Goal: Information Seeking & Learning: Learn about a topic

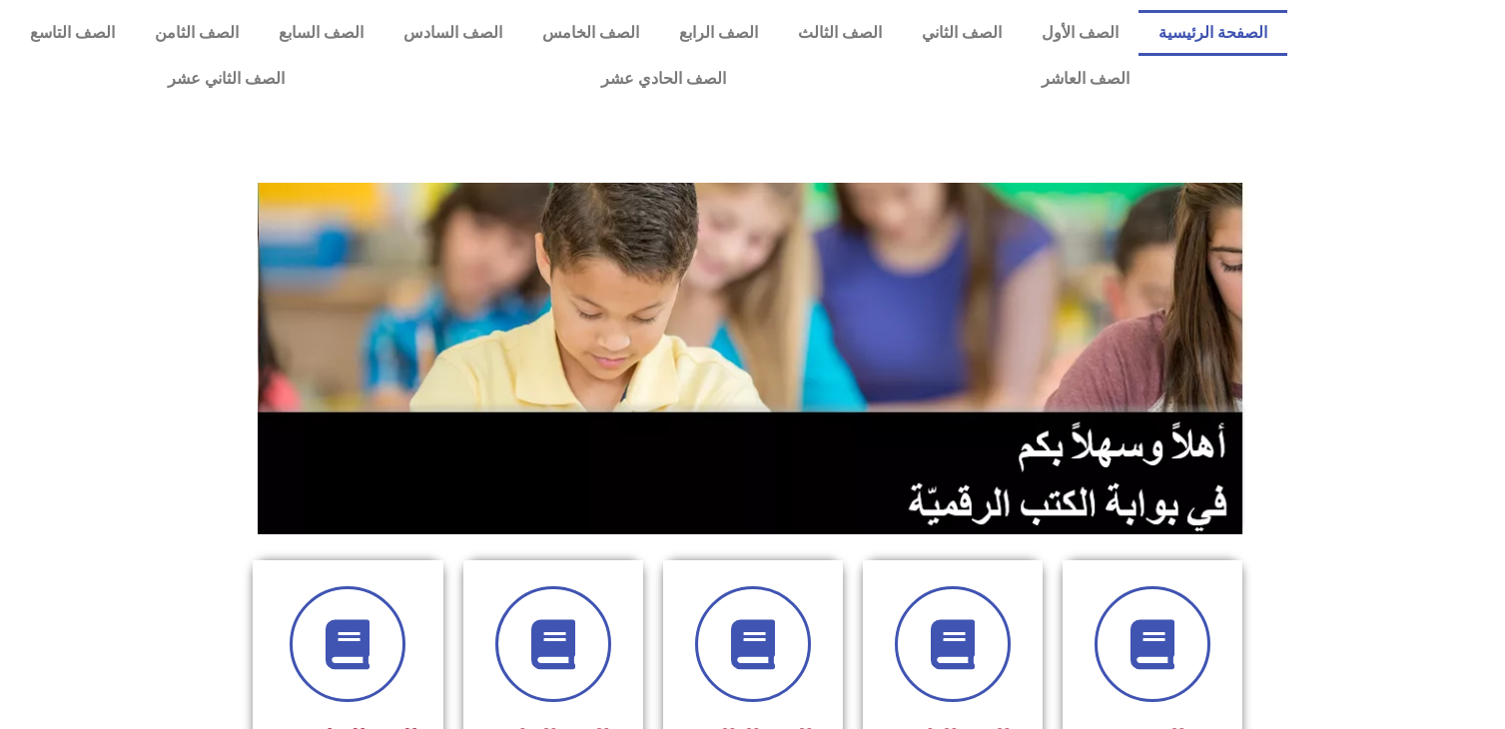
scroll to position [508, 0]
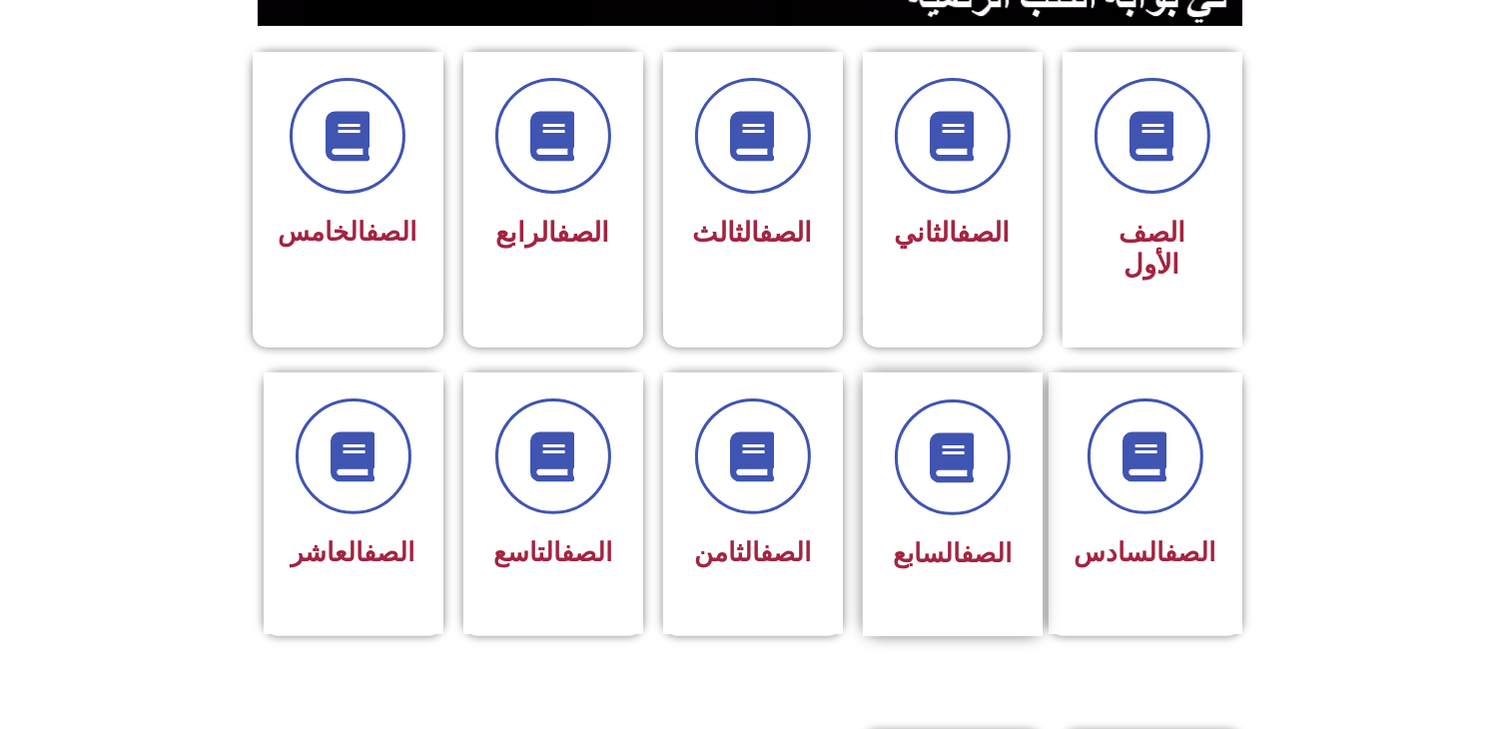
click at [949, 530] on div "الصف السابع" at bounding box center [953, 554] width 126 height 49
click at [909, 468] on div at bounding box center [953, 457] width 126 height 116
click at [941, 538] on span "الصف السابع" at bounding box center [952, 553] width 119 height 30
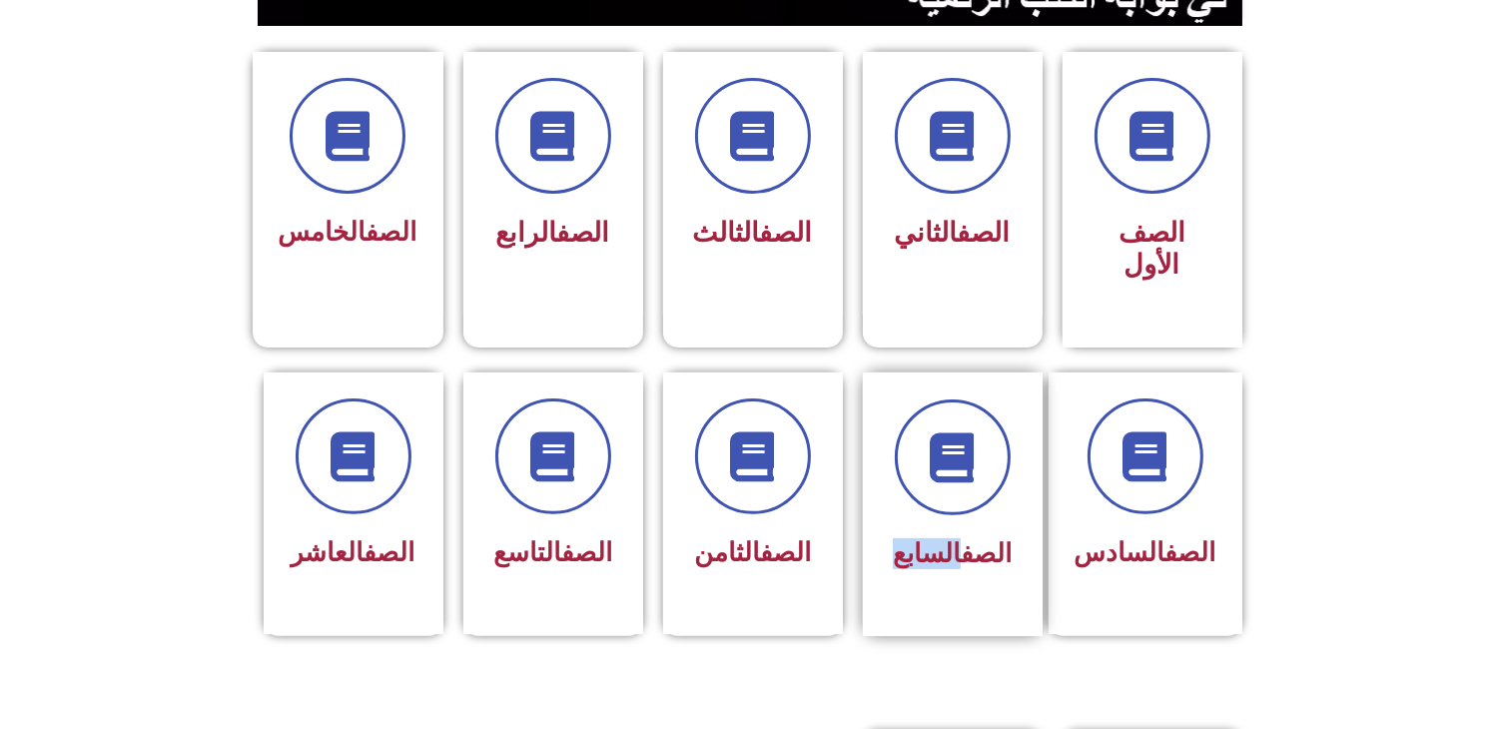
click at [941, 538] on span "الصف السابع" at bounding box center [952, 553] width 119 height 30
click at [939, 441] on icon at bounding box center [952, 456] width 55 height 55
click at [986, 538] on link "الصف" at bounding box center [985, 553] width 51 height 30
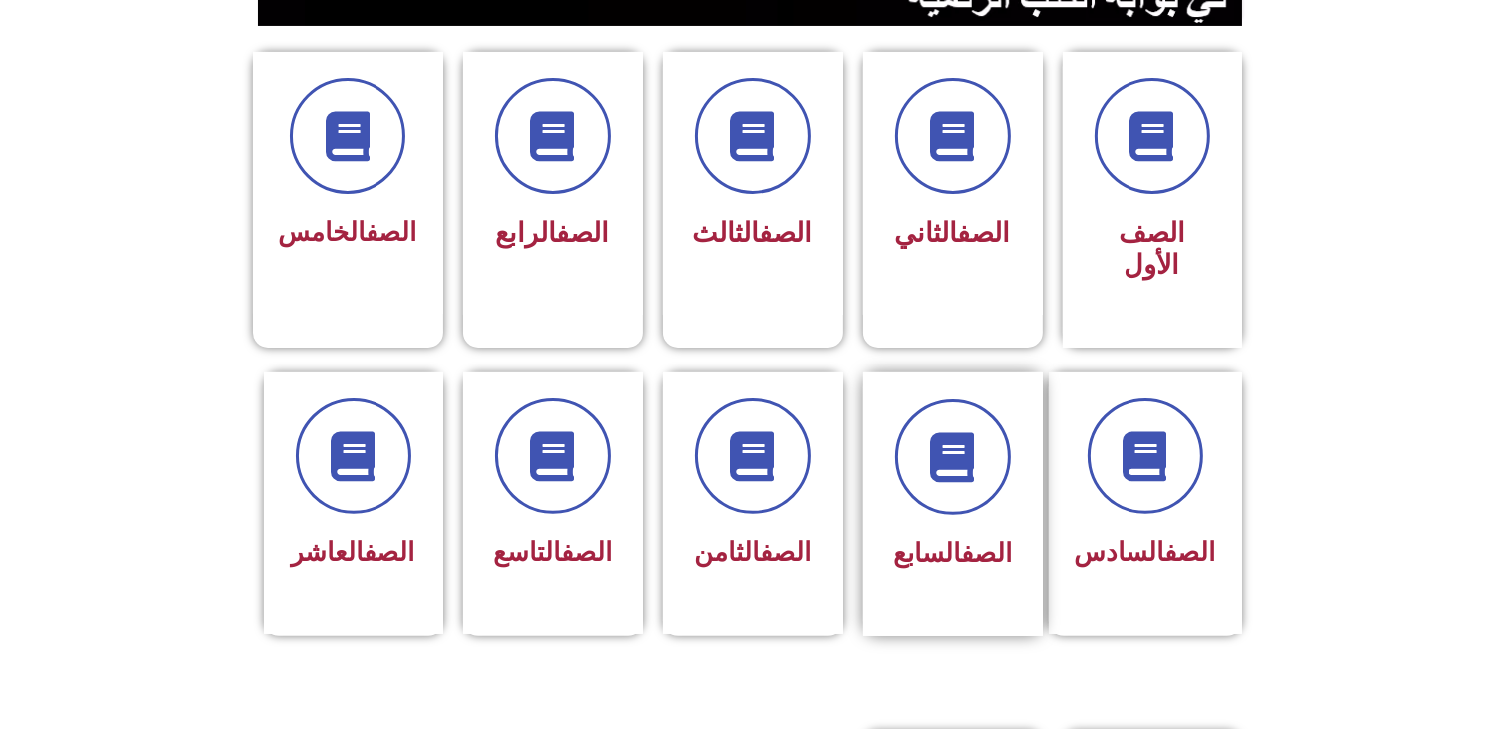
click at [986, 538] on link "الصف" at bounding box center [985, 553] width 51 height 30
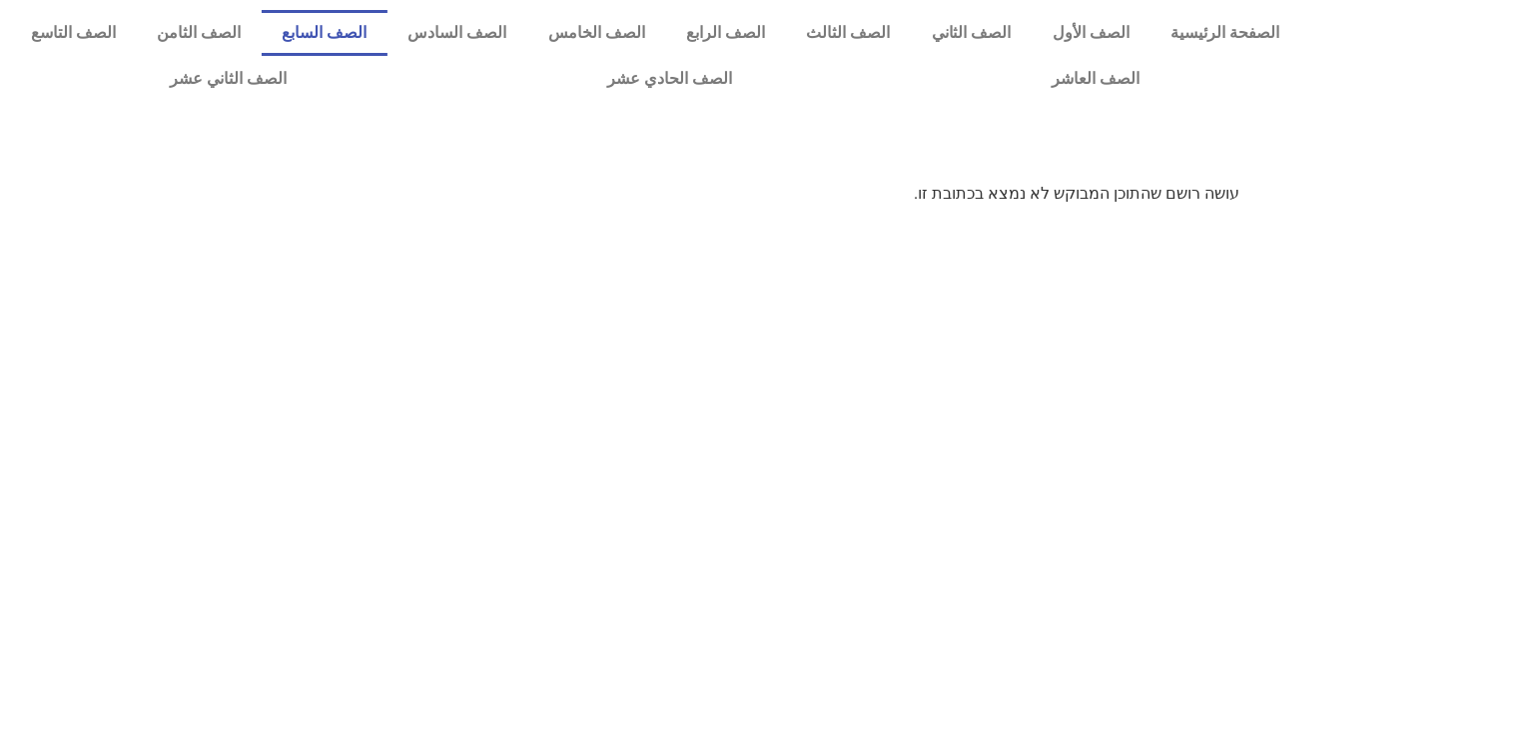
click at [387, 42] on link "الصف السابع" at bounding box center [325, 33] width 126 height 46
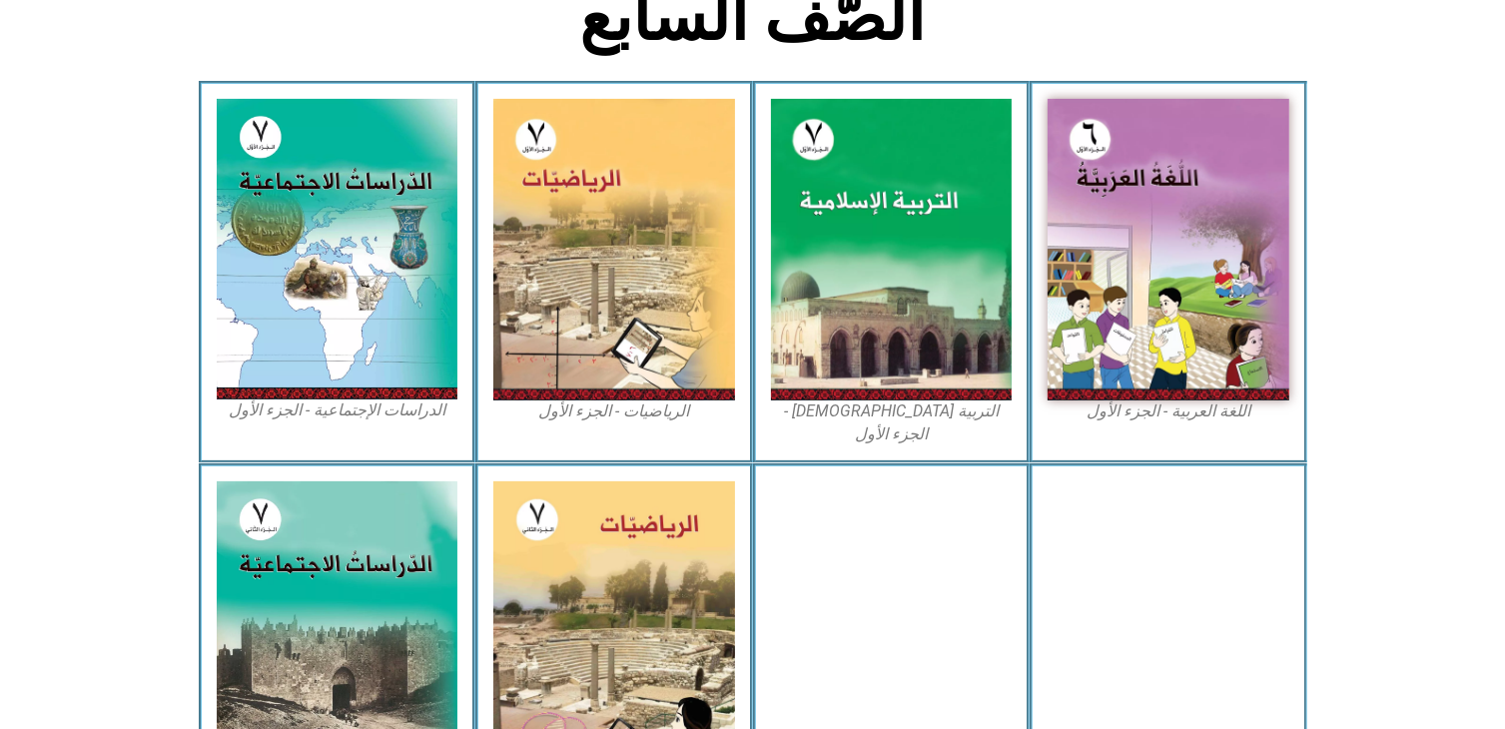
scroll to position [543, 0]
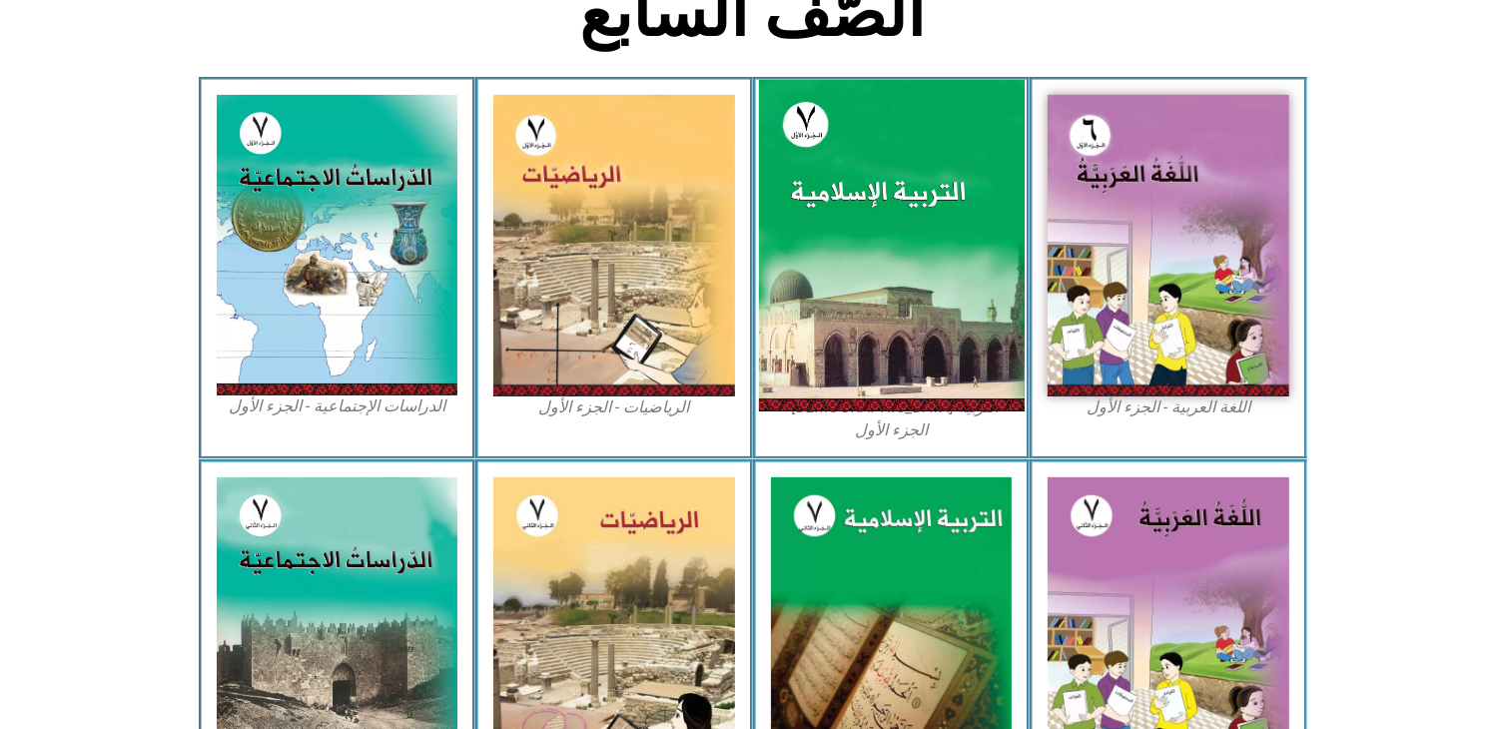
click at [916, 319] on img at bounding box center [891, 245] width 266 height 331
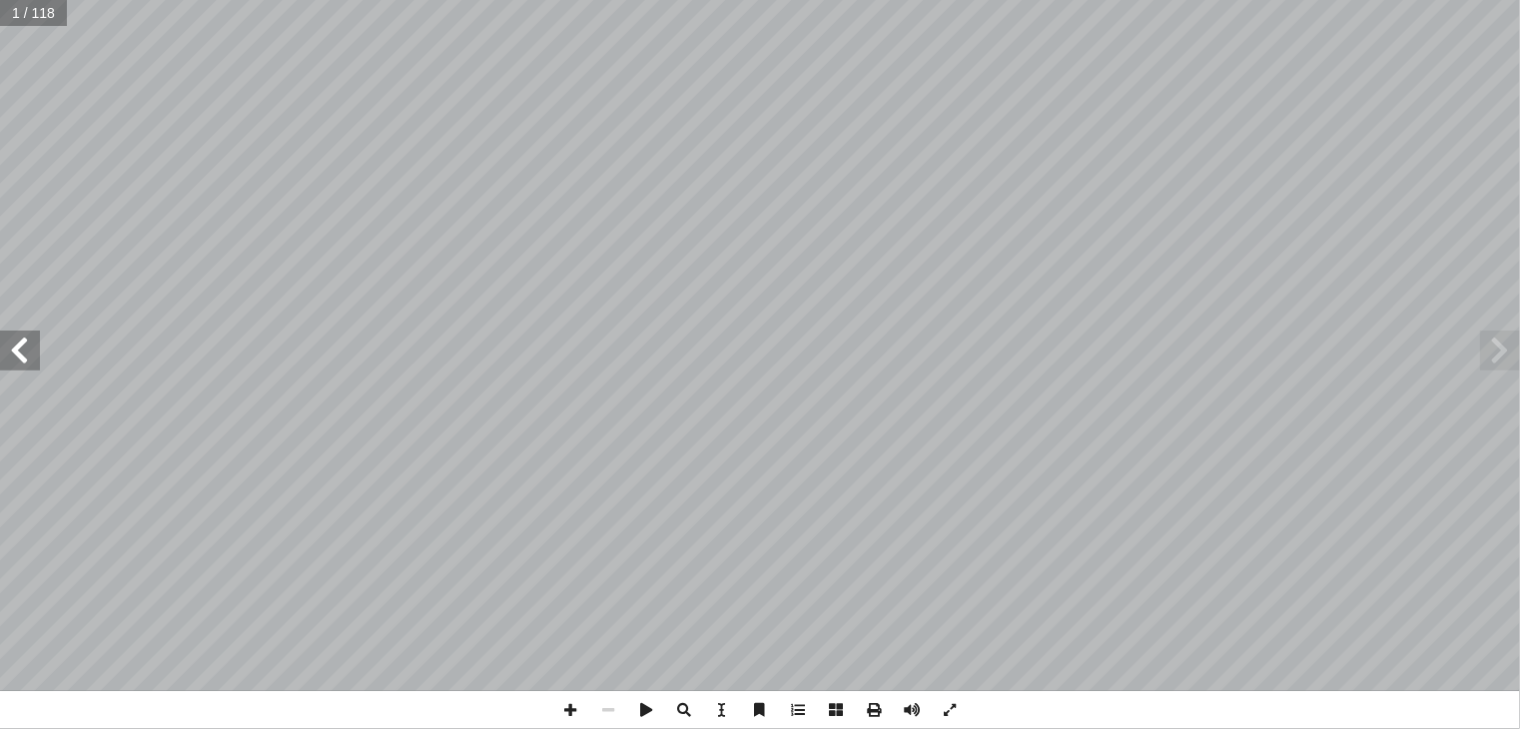
click at [25, 354] on span at bounding box center [20, 350] width 40 height 40
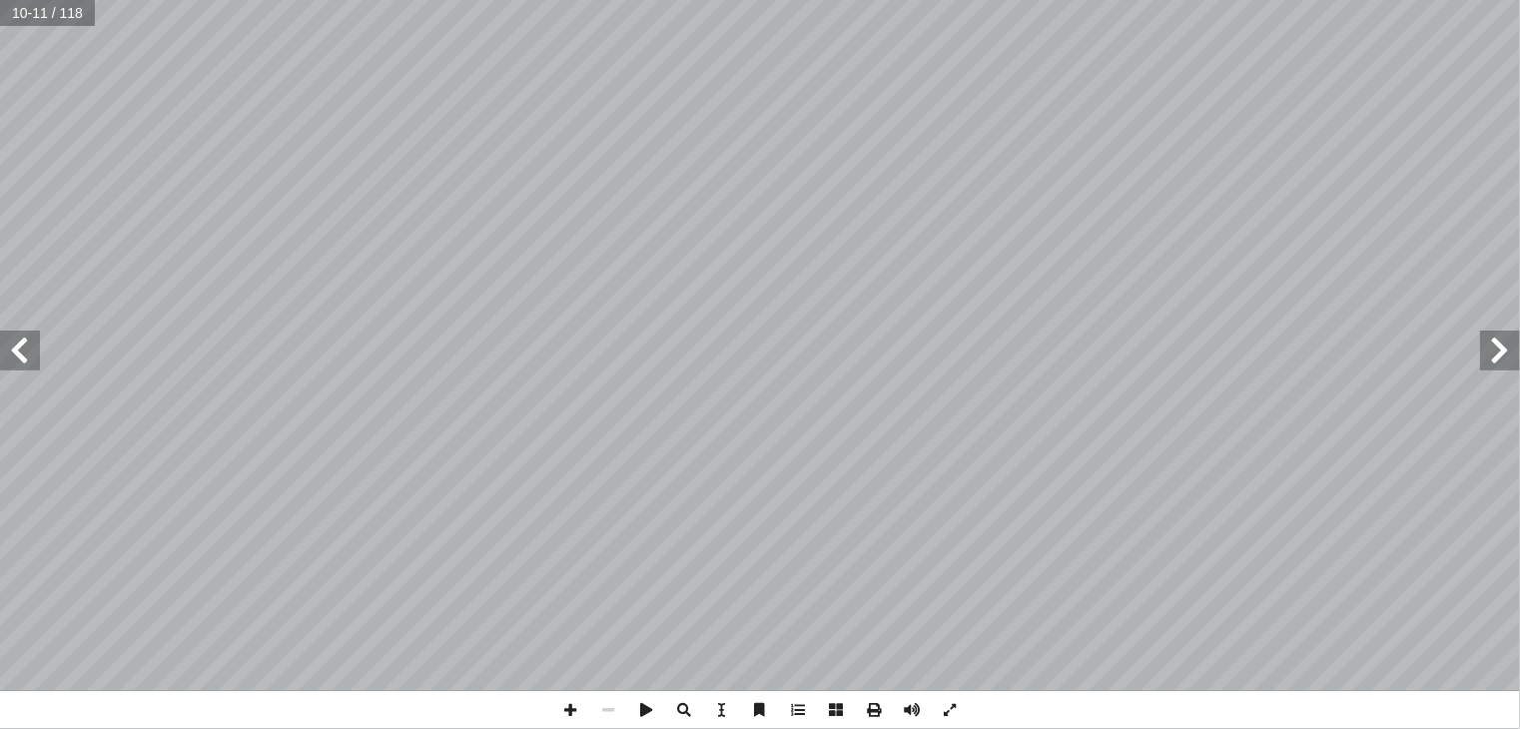
click at [1502, 357] on span at bounding box center [1500, 350] width 40 height 40
click at [571, 704] on span at bounding box center [570, 710] width 38 height 38
click at [1494, 362] on span at bounding box center [1500, 350] width 40 height 40
click at [24, 351] on span at bounding box center [20, 350] width 40 height 40
click at [1503, 351] on span at bounding box center [1500, 350] width 40 height 40
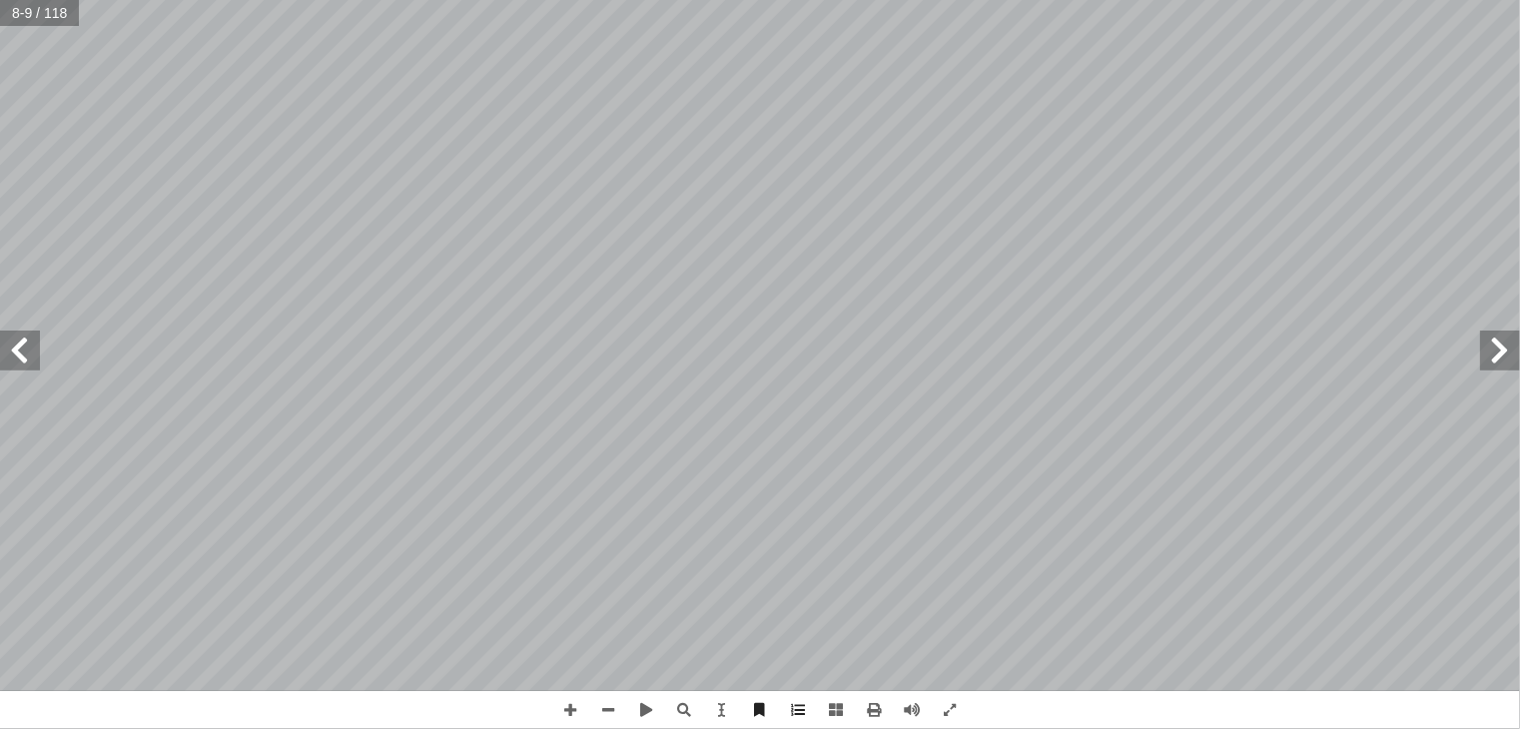
click at [21, 356] on span at bounding box center [20, 350] width 40 height 40
click at [592, 713] on span at bounding box center [608, 710] width 38 height 38
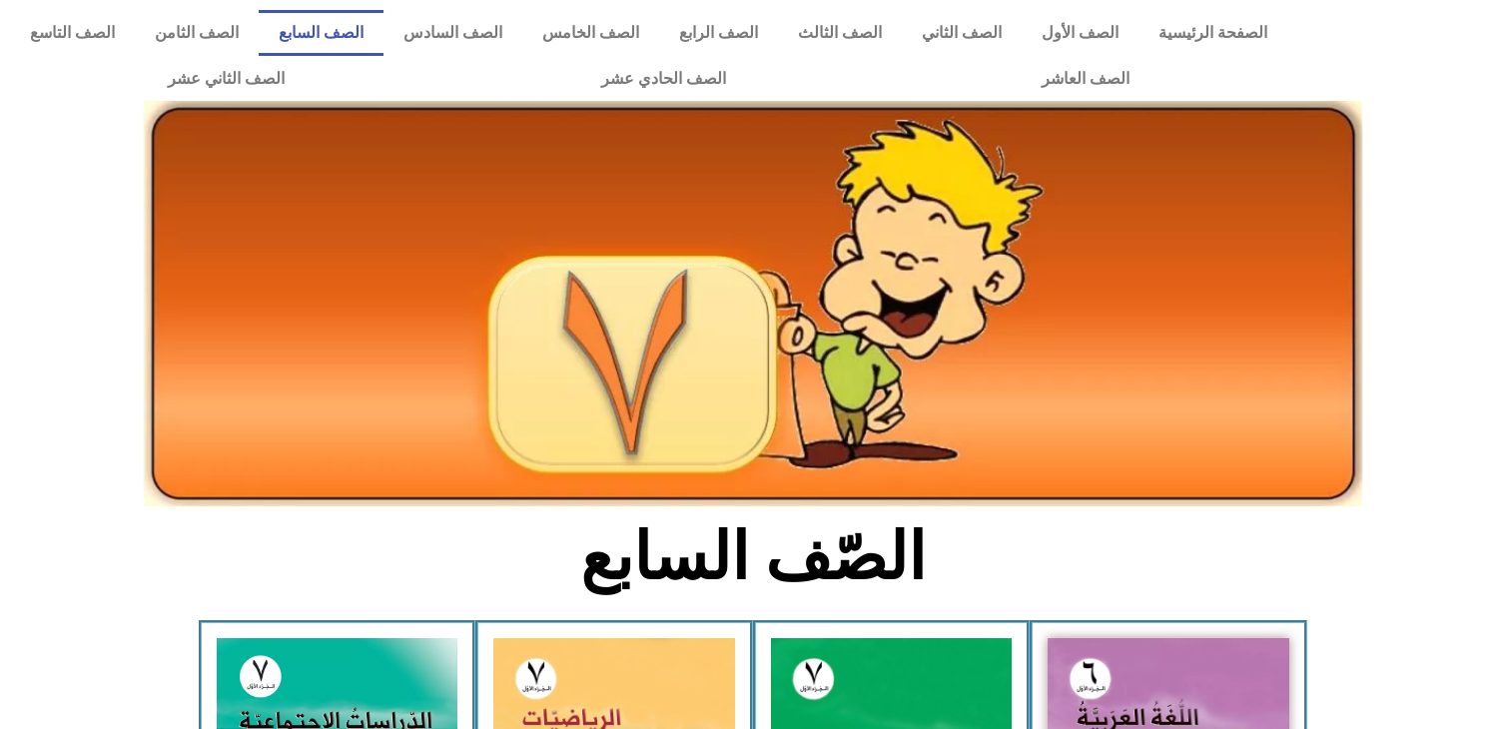
scroll to position [543, 0]
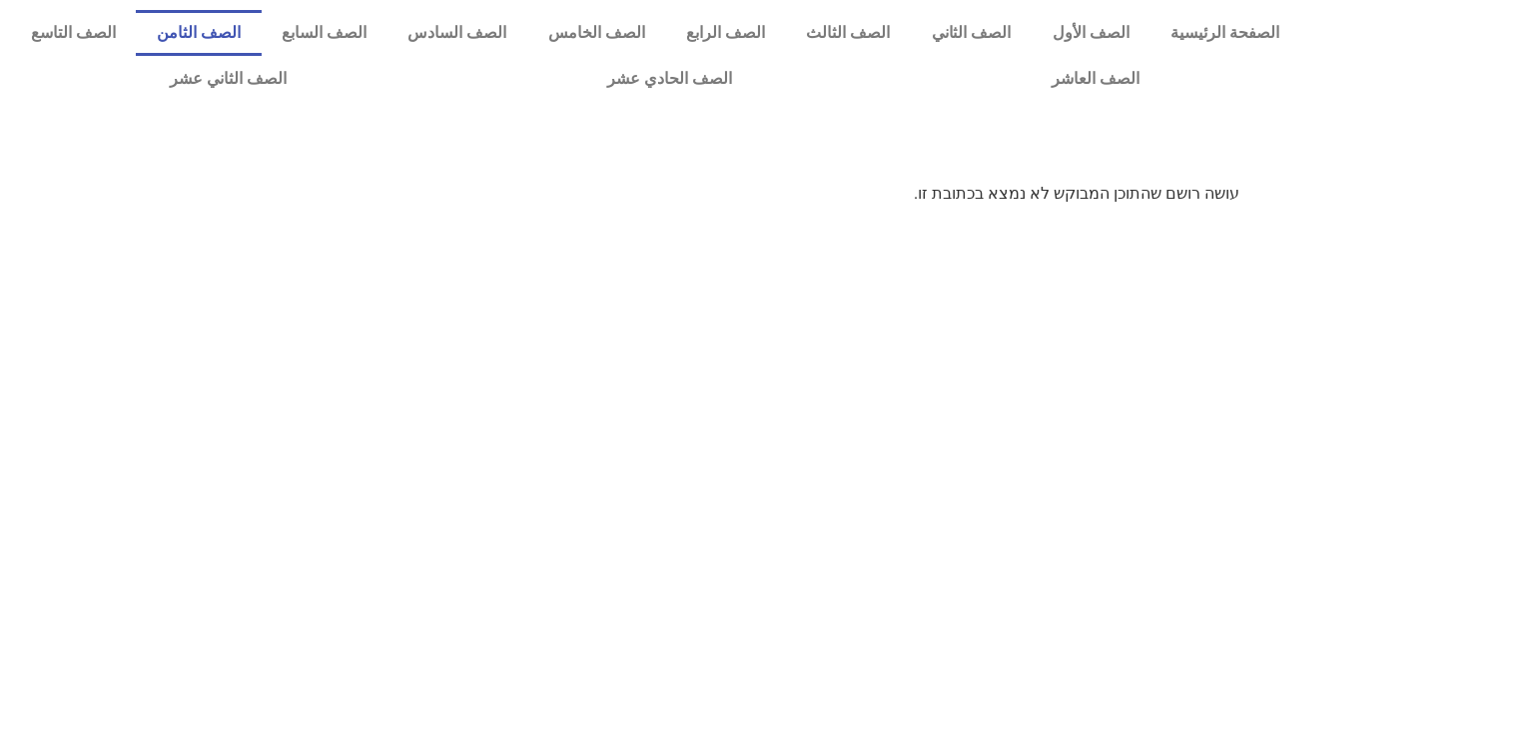
click at [261, 37] on link "الصف الثامن" at bounding box center [198, 33] width 125 height 46
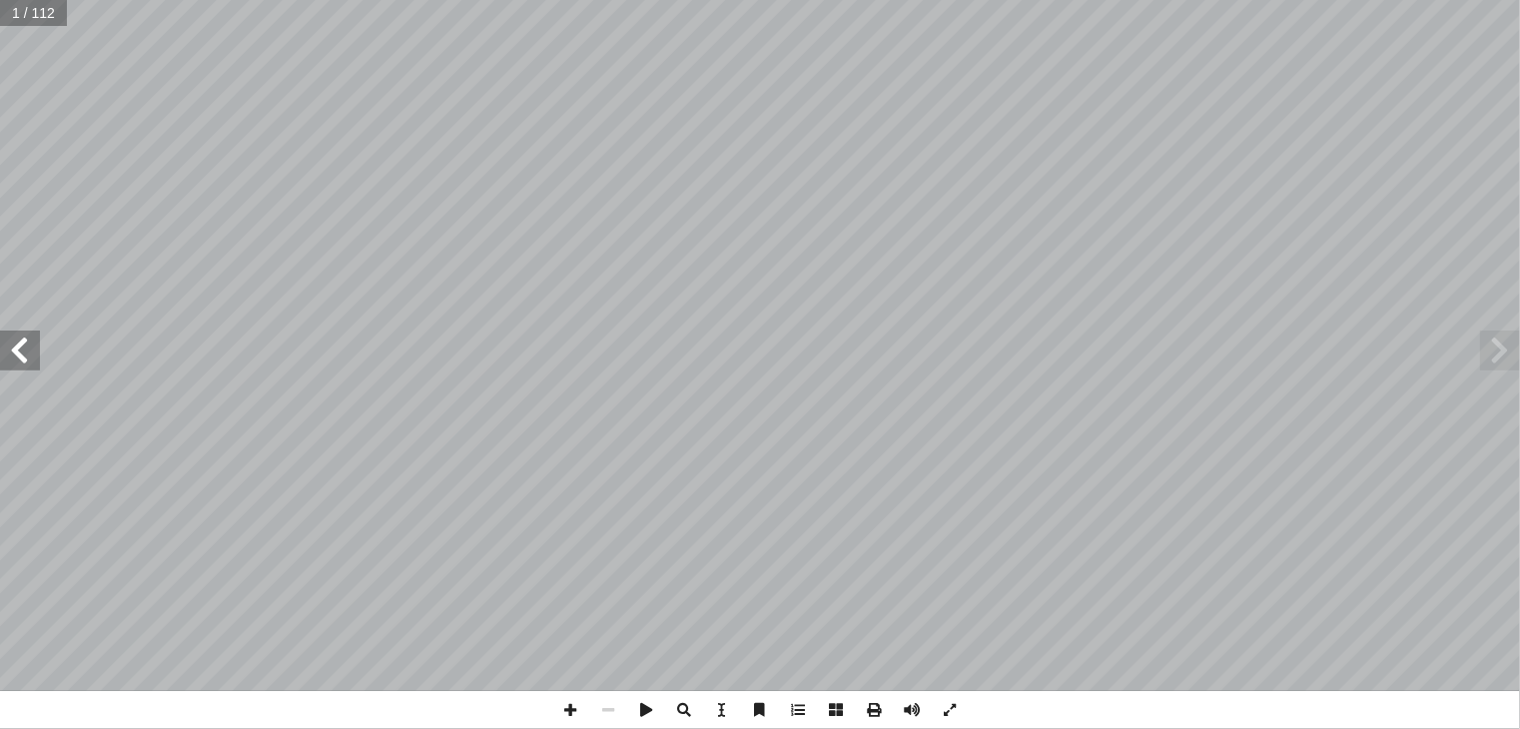
click at [25, 347] on span at bounding box center [20, 350] width 40 height 40
click at [569, 708] on span at bounding box center [570, 710] width 38 height 38
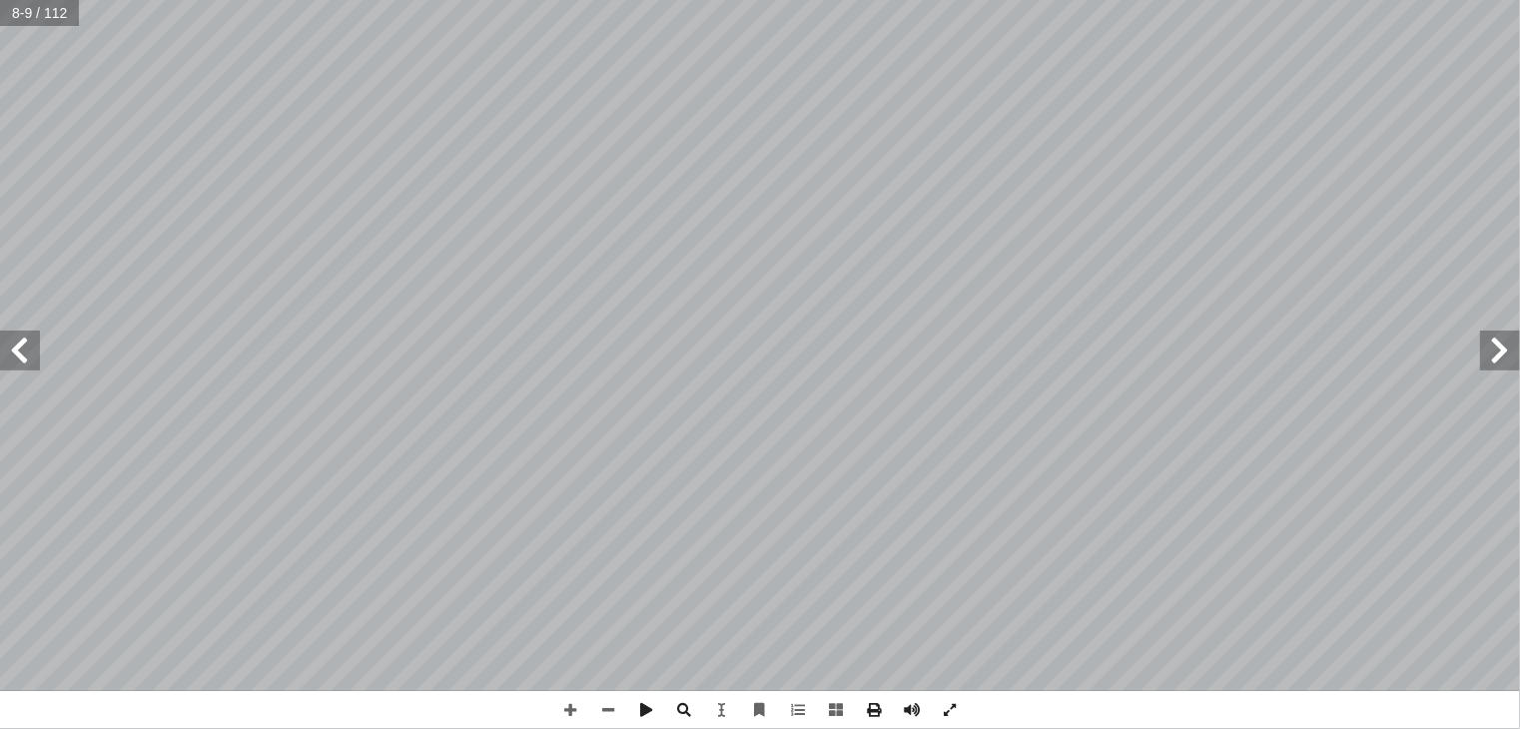
click at [1505, 344] on span at bounding box center [1500, 350] width 40 height 40
click at [27, 351] on span at bounding box center [20, 350] width 40 height 40
click at [15, 354] on span at bounding box center [20, 350] width 40 height 40
click at [32, 344] on span at bounding box center [20, 350] width 40 height 40
click at [1493, 331] on span at bounding box center [1500, 350] width 40 height 40
